Goal: Check status: Check status

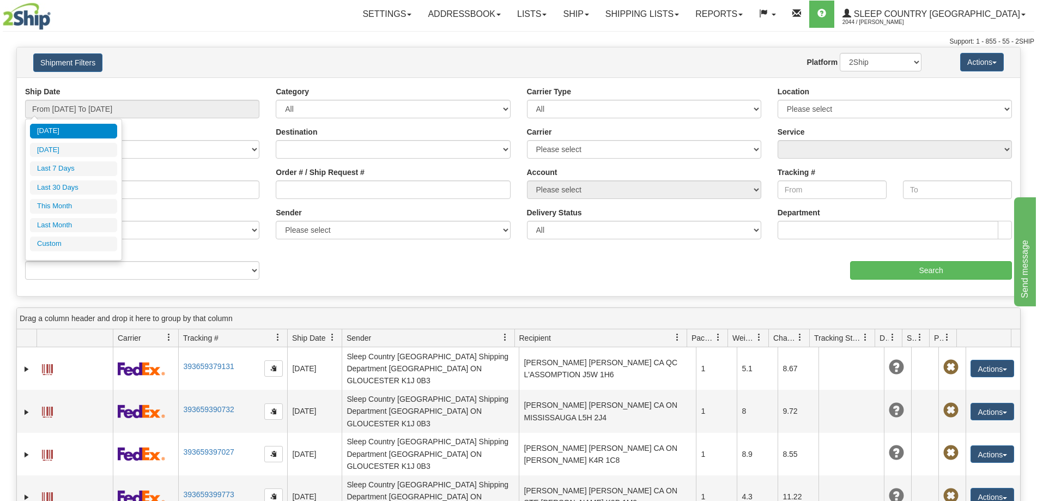
type input "[DATE]"
type input "08/31/2025"
type input "[DATE]"
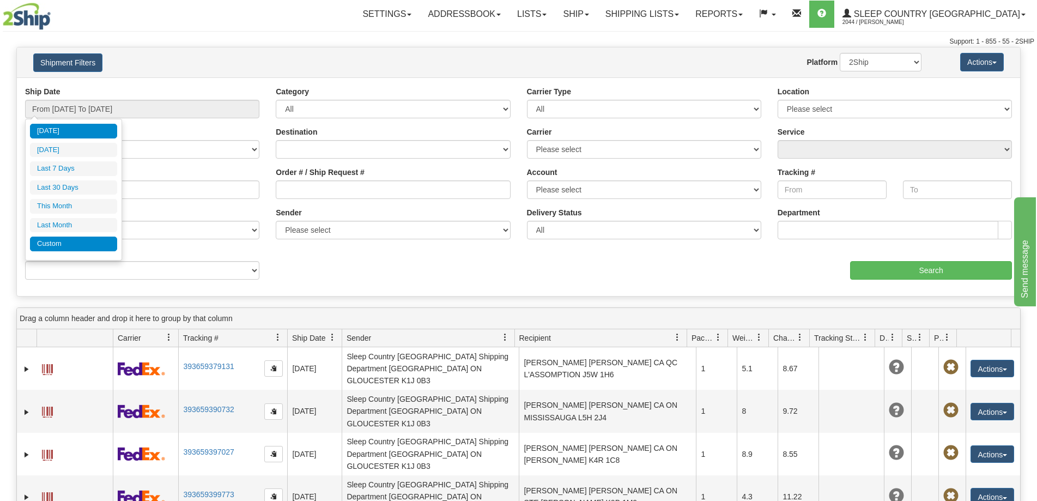
type input "[DATE]"
click at [68, 240] on li "Custom" at bounding box center [73, 244] width 87 height 15
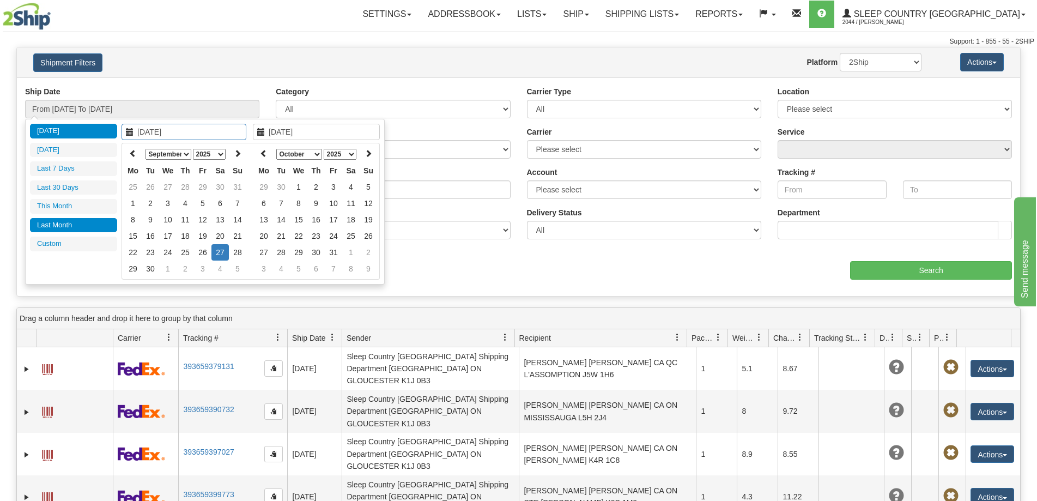
type input "08/01/2025"
type input "08/31/2025"
type input "09/01/2025"
type input "09/30/2025"
type input "[DATE]"
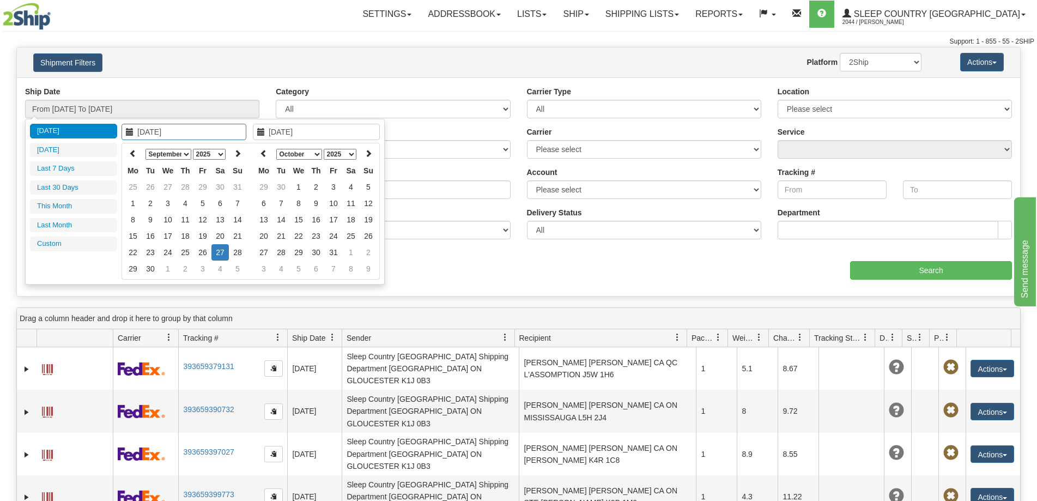
type input "[DATE]"
click at [130, 155] on icon at bounding box center [133, 153] width 8 height 8
type input "07/01/2025"
click at [152, 192] on td "1" at bounding box center [150, 187] width 17 height 16
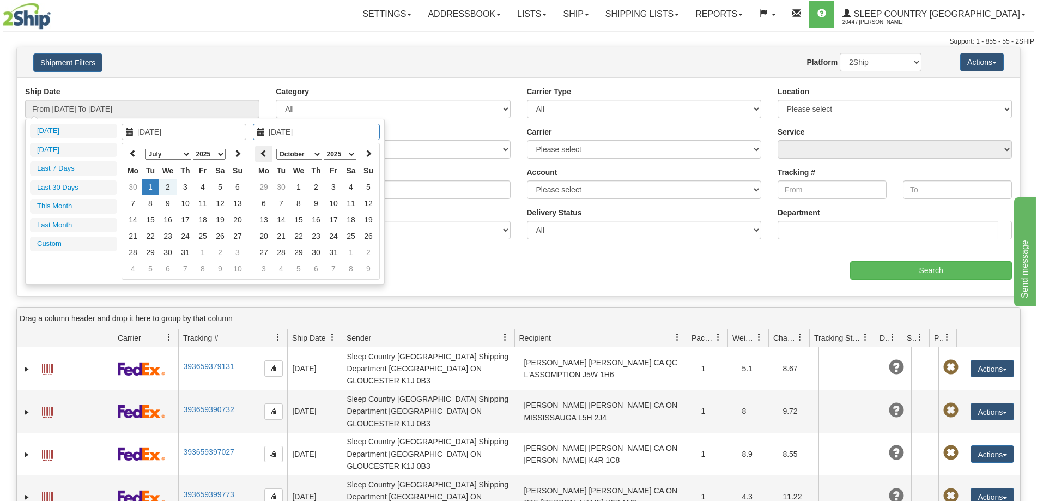
click at [263, 155] on icon at bounding box center [264, 153] width 8 height 8
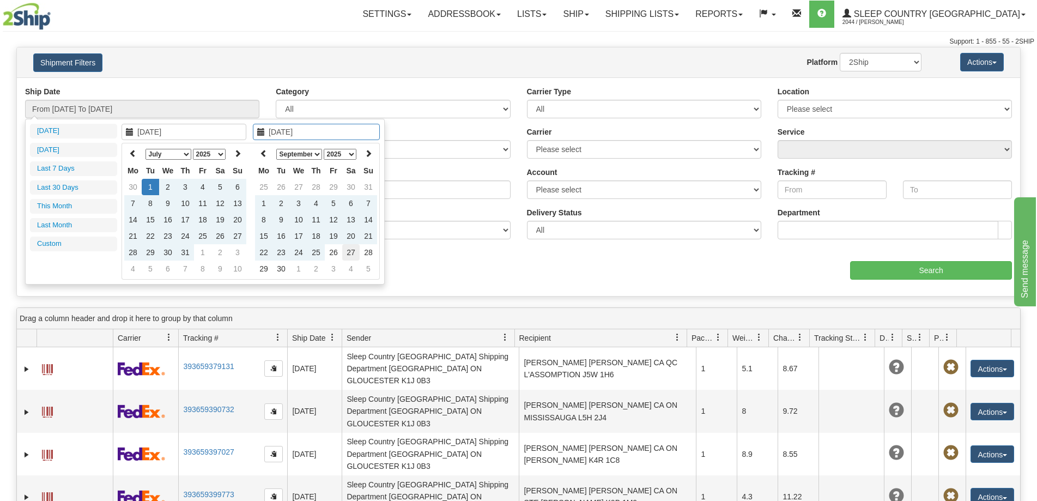
type input "[DATE]"
click at [351, 252] on td "27" at bounding box center [350, 252] width 17 height 16
type input "From 07/01/2025 To 09/27/2025"
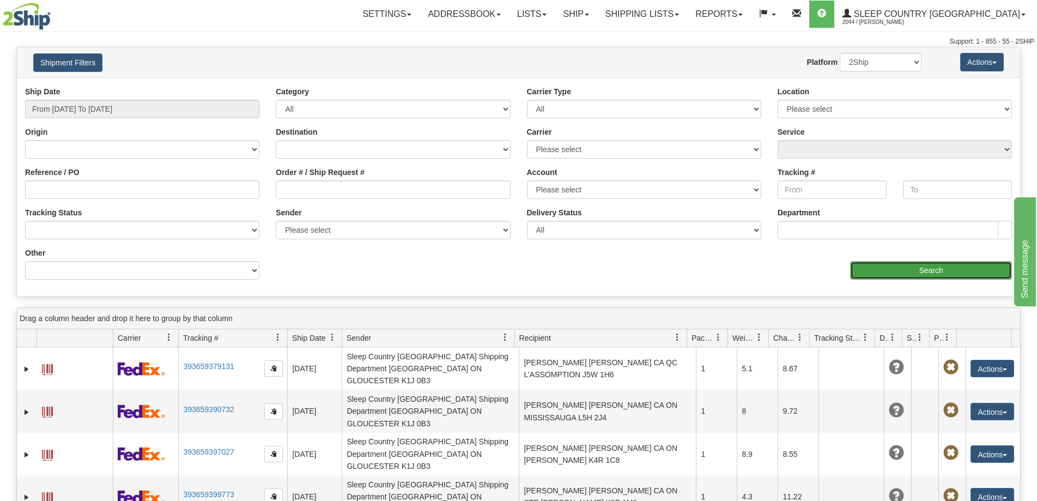
click at [874, 269] on input "Search" at bounding box center [931, 270] width 162 height 19
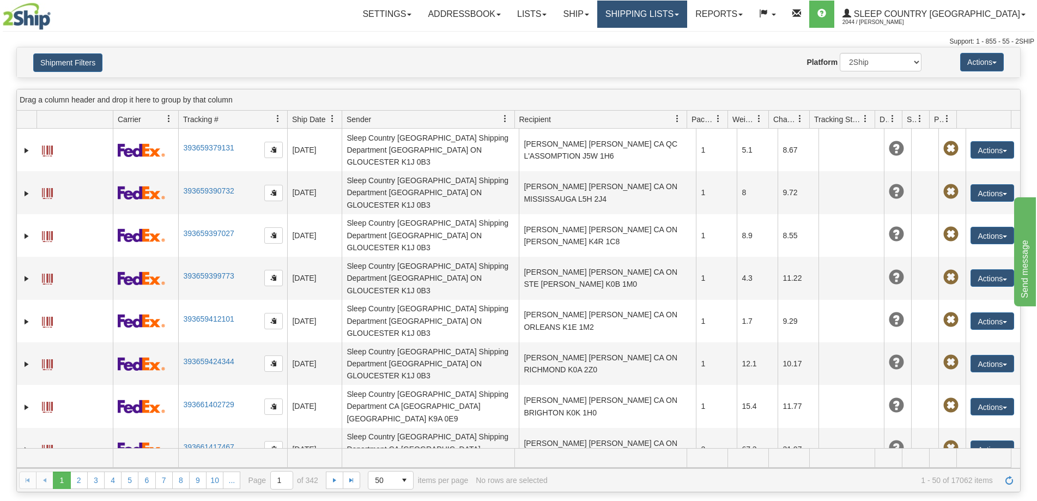
click at [687, 19] on link "Shipping lists" at bounding box center [642, 14] width 90 height 27
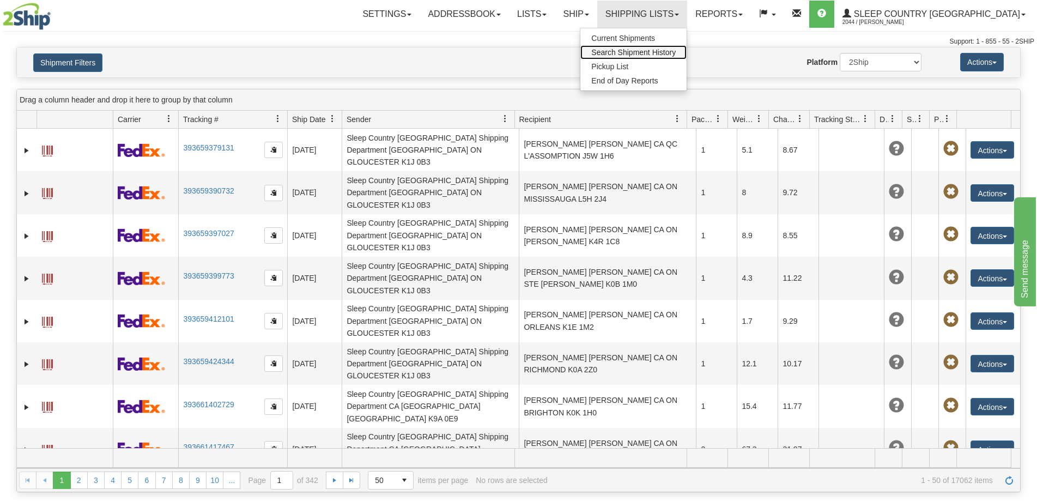
click at [676, 51] on span "Search Shipment History" at bounding box center [633, 52] width 84 height 9
